Goal: Task Accomplishment & Management: Manage account settings

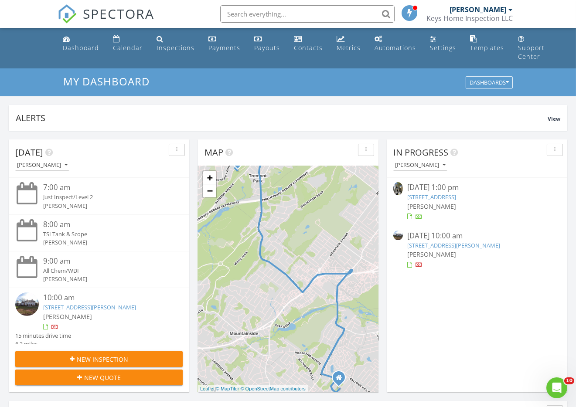
scroll to position [794, 576]
click at [88, 48] on div "Dashboard" at bounding box center [81, 48] width 36 height 8
click at [428, 248] on link "10 Rowan Rd, Summit, NJ 07901" at bounding box center [453, 245] width 93 height 8
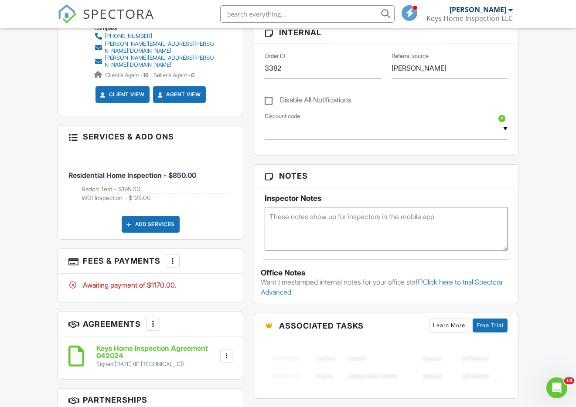
scroll to position [443, 0]
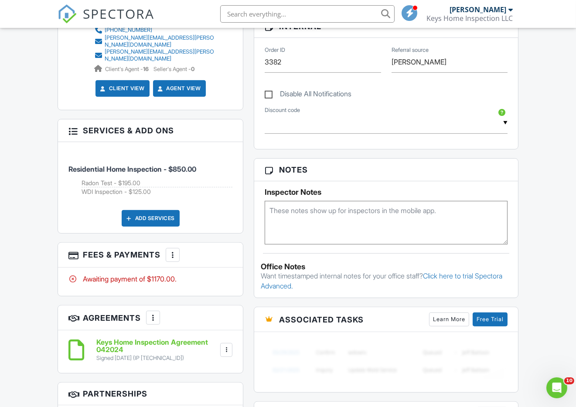
click at [172, 251] on div at bounding box center [172, 255] width 9 height 9
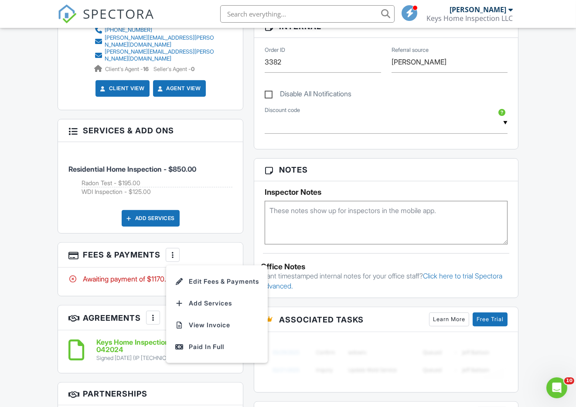
click at [204, 342] on div "Paid In Full" at bounding box center [217, 347] width 84 height 10
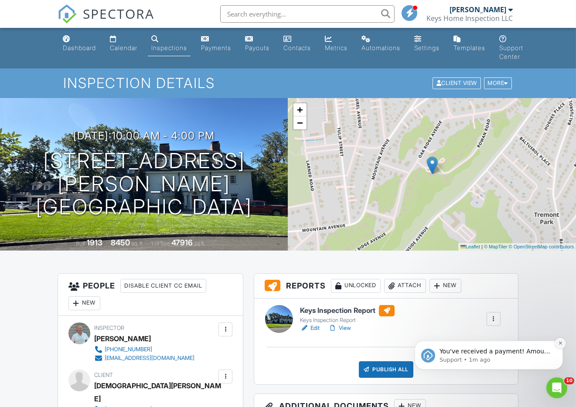
click at [559, 344] on icon "Dismiss notification" at bounding box center [559, 342] width 3 height 3
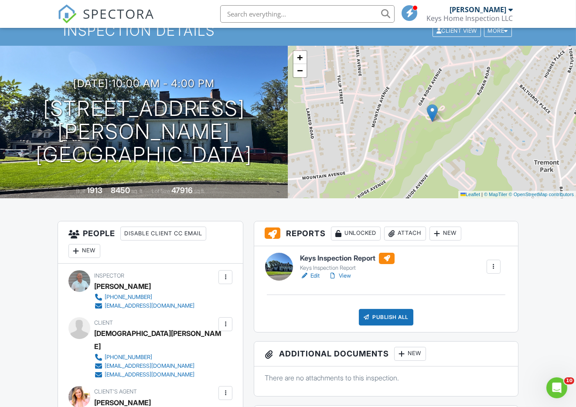
scroll to position [53, 0]
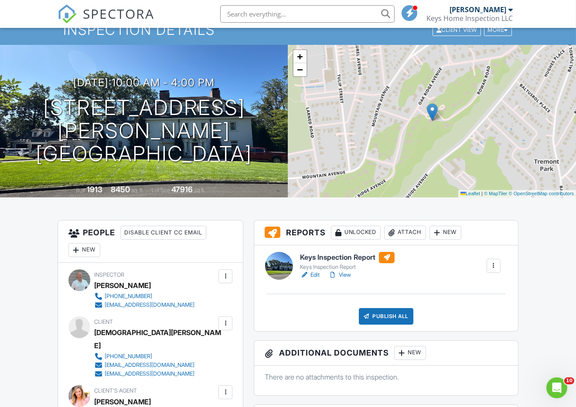
click at [222, 322] on div at bounding box center [225, 323] width 9 height 9
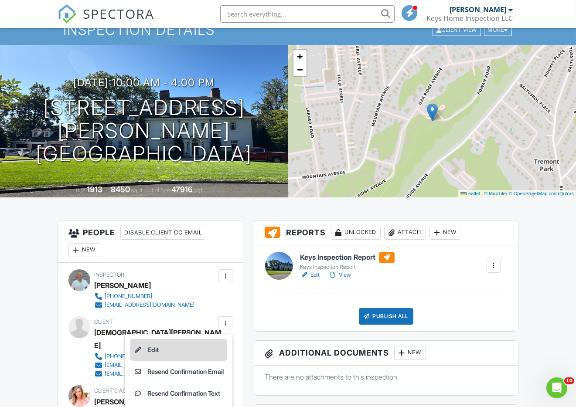
click at [177, 345] on li "Edit" at bounding box center [178, 350] width 97 height 22
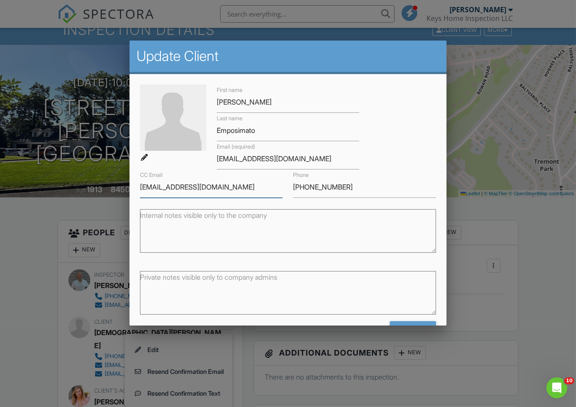
click at [244, 186] on input "Okellylawoffice@gmail.com" at bounding box center [211, 187] width 143 height 21
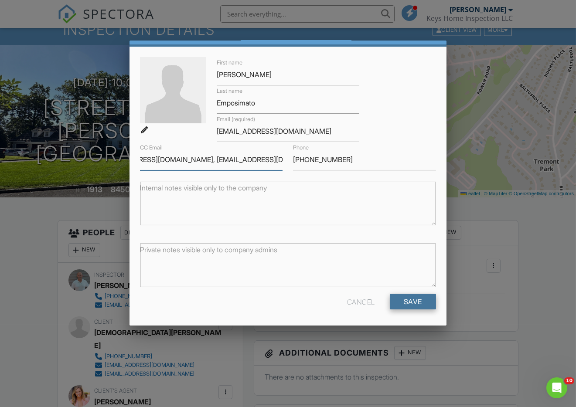
type input "Okellylawoffice@gmail.com, peiii@concordiafreight.com"
click at [403, 300] on input "Save" at bounding box center [413, 302] width 46 height 16
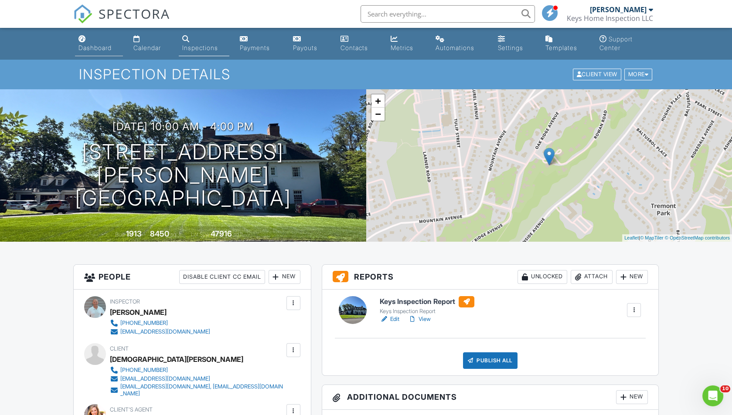
click at [89, 51] on div "Dashboard" at bounding box center [94, 47] width 33 height 7
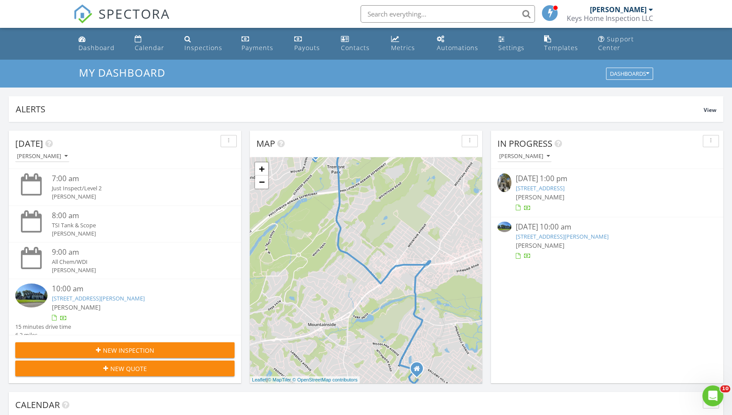
click at [523, 191] on link "211 Summit Ave #2, Jersey City, NJ 07304" at bounding box center [540, 188] width 49 height 8
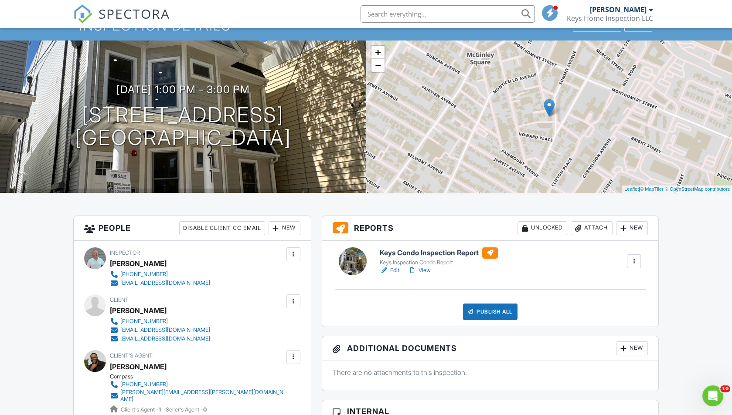
scroll to position [58, 0]
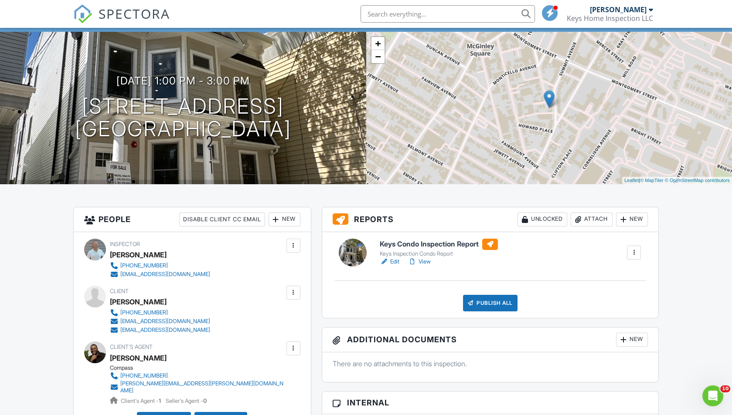
click at [421, 260] on link "View" at bounding box center [419, 262] width 23 height 9
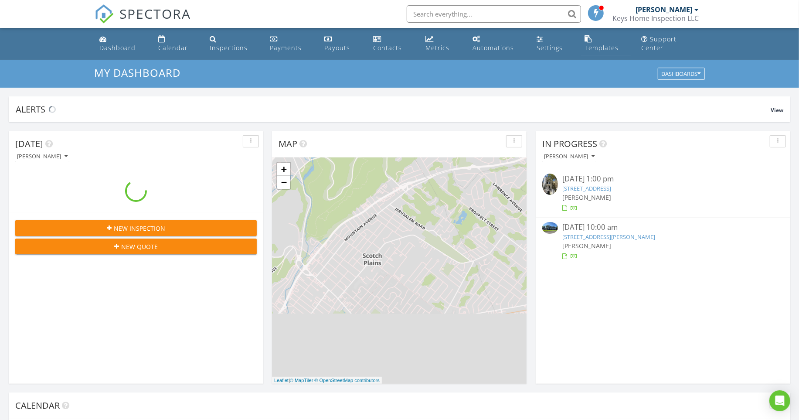
scroll to position [794, 799]
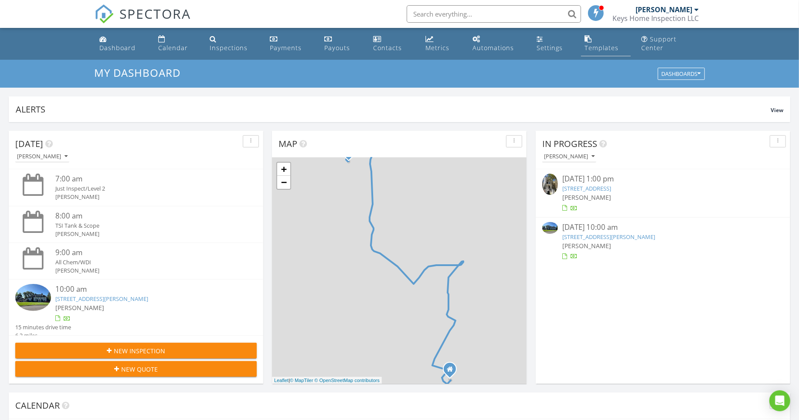
click at [600, 45] on div "Templates" at bounding box center [601, 48] width 34 height 8
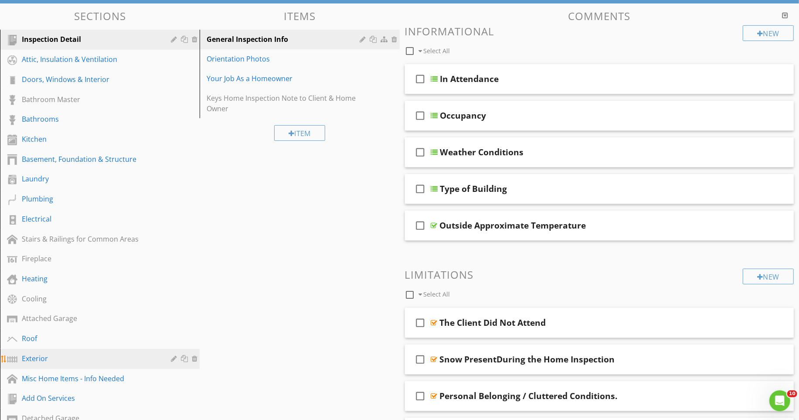
scroll to position [94, 0]
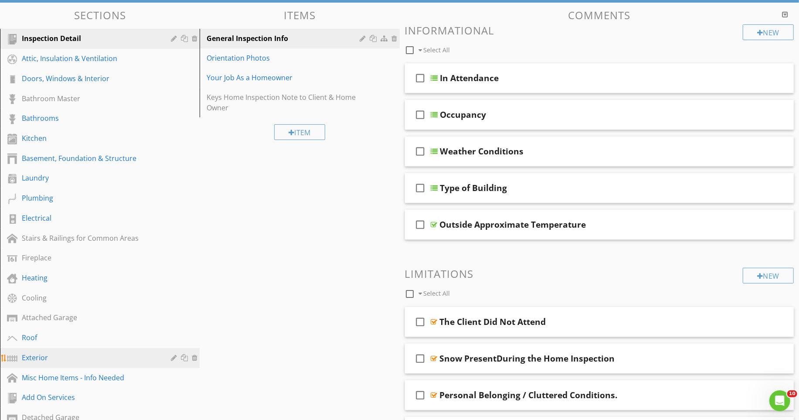
click at [53, 359] on div "Exterior" at bounding box center [90, 357] width 136 height 10
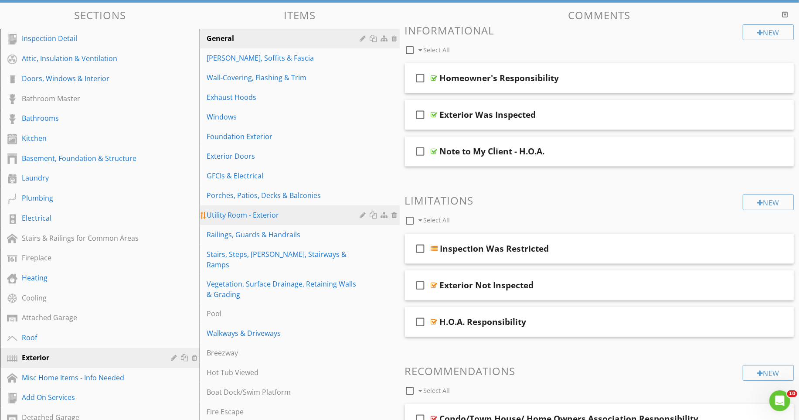
click at [364, 216] on div at bounding box center [364, 214] width 8 height 7
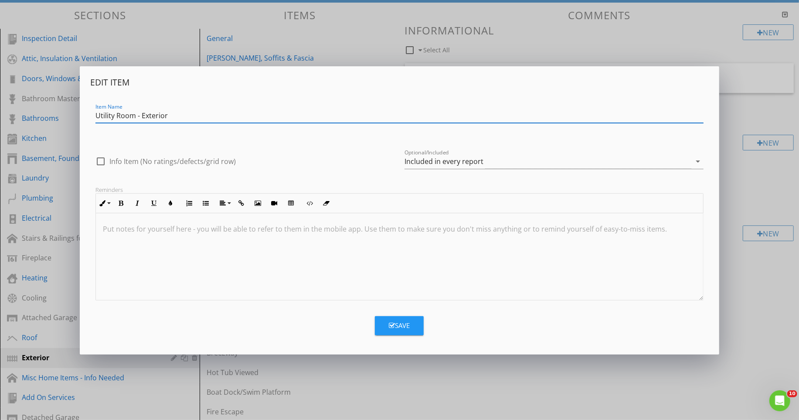
click at [418, 158] on div "Included in every report" at bounding box center [443, 161] width 79 height 8
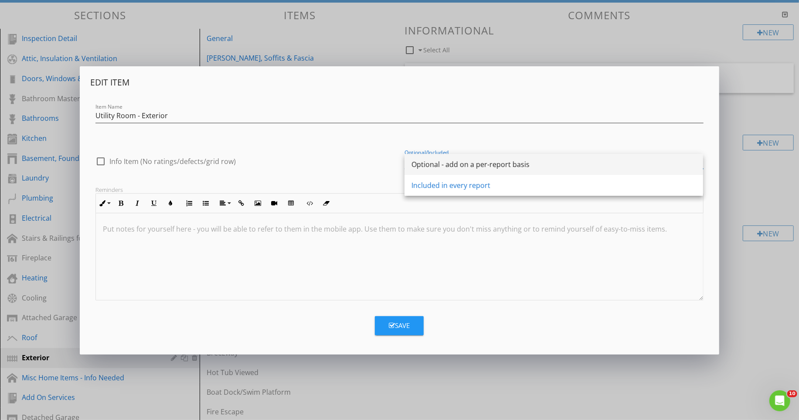
click at [435, 168] on div "Optional - add on a per-report basis" at bounding box center [553, 164] width 285 height 10
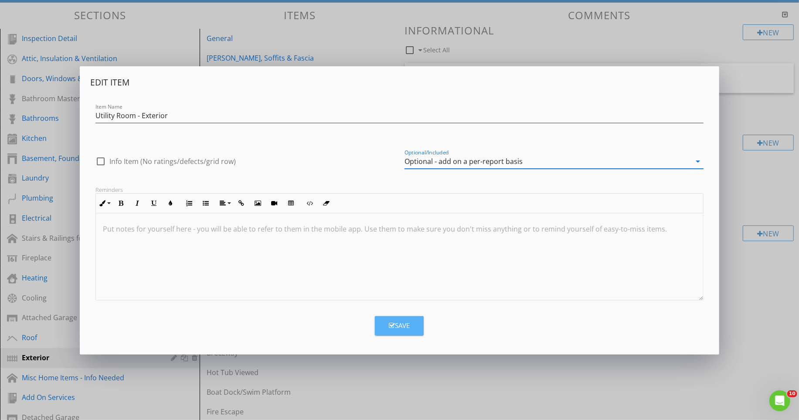
click at [405, 322] on div "Save" at bounding box center [399, 325] width 21 height 10
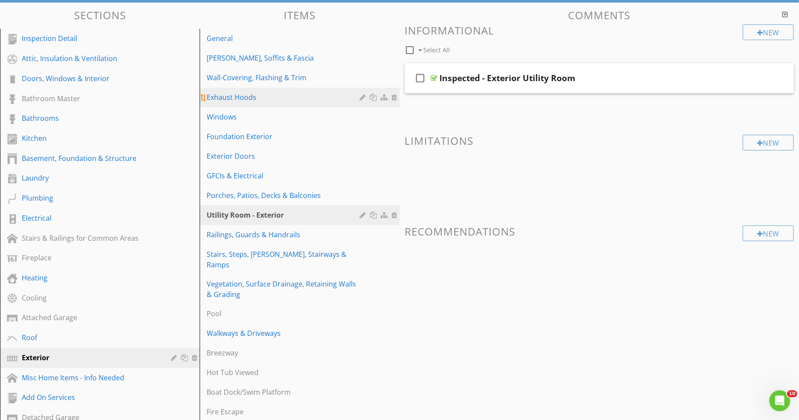
click at [233, 99] on div "Exhaust Hoods" at bounding box center [285, 97] width 156 height 10
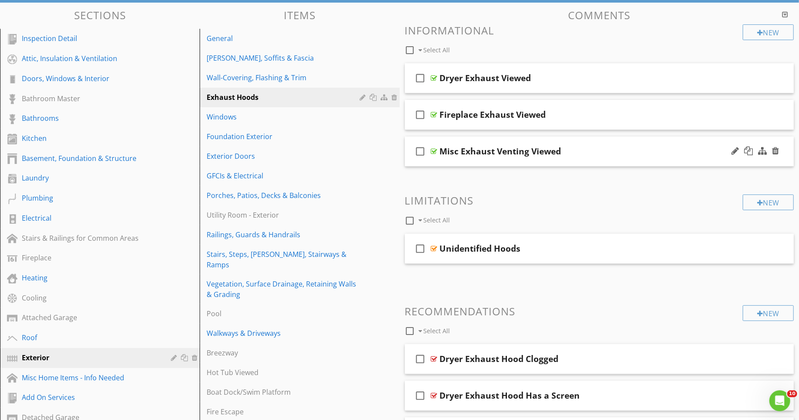
click at [473, 156] on div "Misc Exhaust Venting Viewed" at bounding box center [501, 151] width 122 height 10
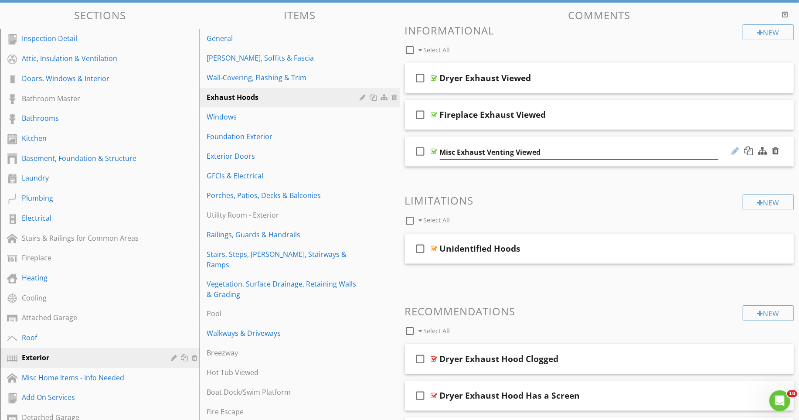
click at [736, 150] on div at bounding box center [734, 150] width 7 height 9
click at [734, 149] on div at bounding box center [734, 150] width 7 height 9
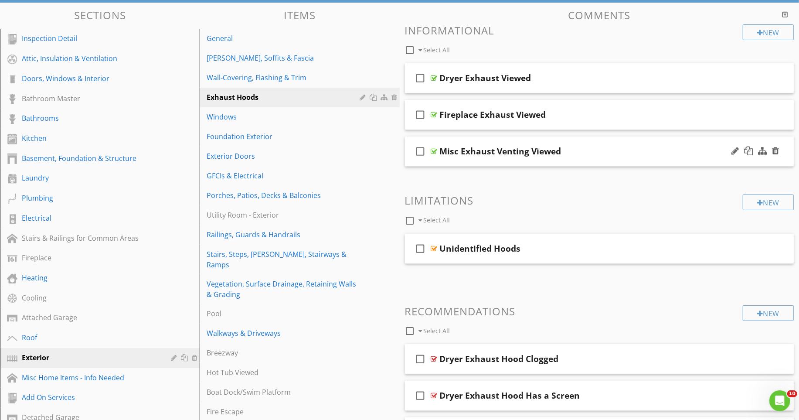
click at [728, 150] on div "check_box_outline_blank Misc Exhaust Venting Viewed" at bounding box center [599, 151] width 389 height 30
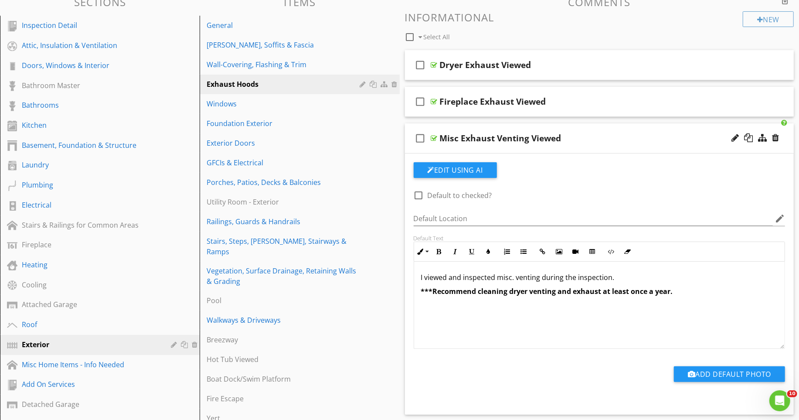
scroll to position [108, 0]
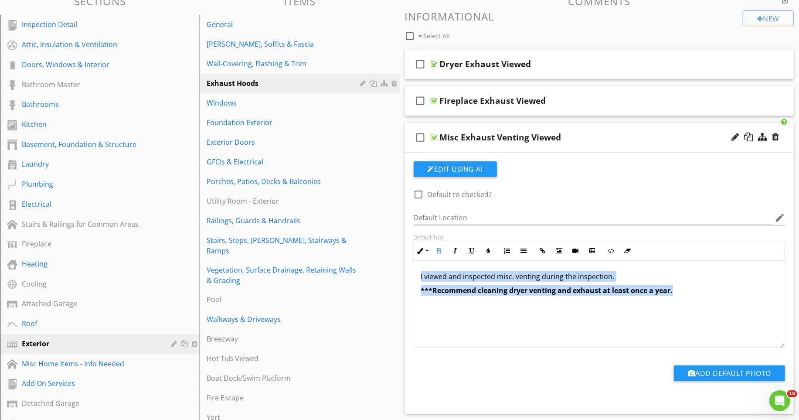
drag, startPoint x: 681, startPoint y: 292, endPoint x: 414, endPoint y: 274, distance: 267.3
click at [414, 274] on div "I viewed and inspected misc. venting during the inspection. ***Recommend cleani…" at bounding box center [599, 304] width 371 height 87
copy div "I viewed and inspected misc. venting during the inspection. ***Recommend cleani…"
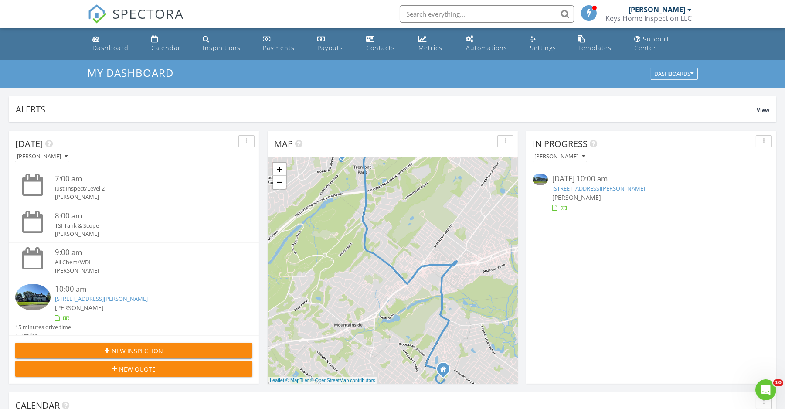
click at [584, 198] on span "[PERSON_NAME]" at bounding box center [576, 197] width 49 height 8
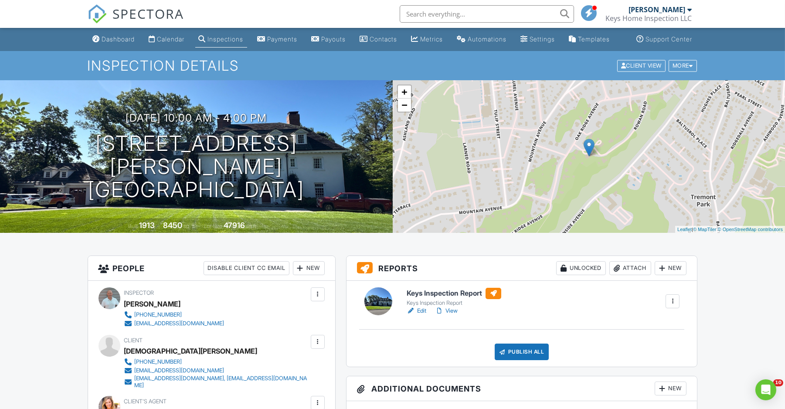
click at [451, 315] on link "View" at bounding box center [446, 310] width 23 height 9
